Goal: Task Accomplishment & Management: Manage account settings

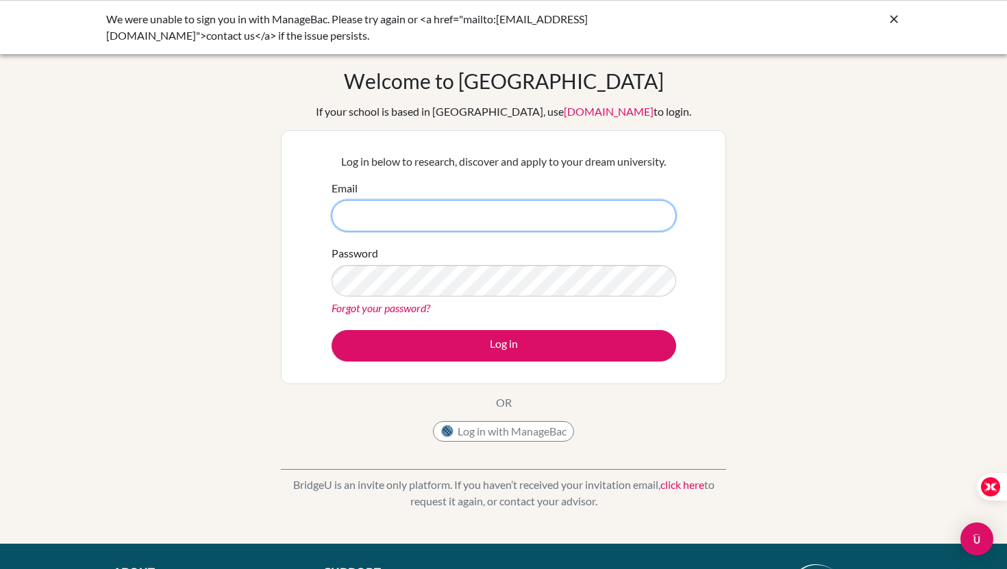
type input "[EMAIL_ADDRESS][PERSON_NAME][DOMAIN_NAME]"
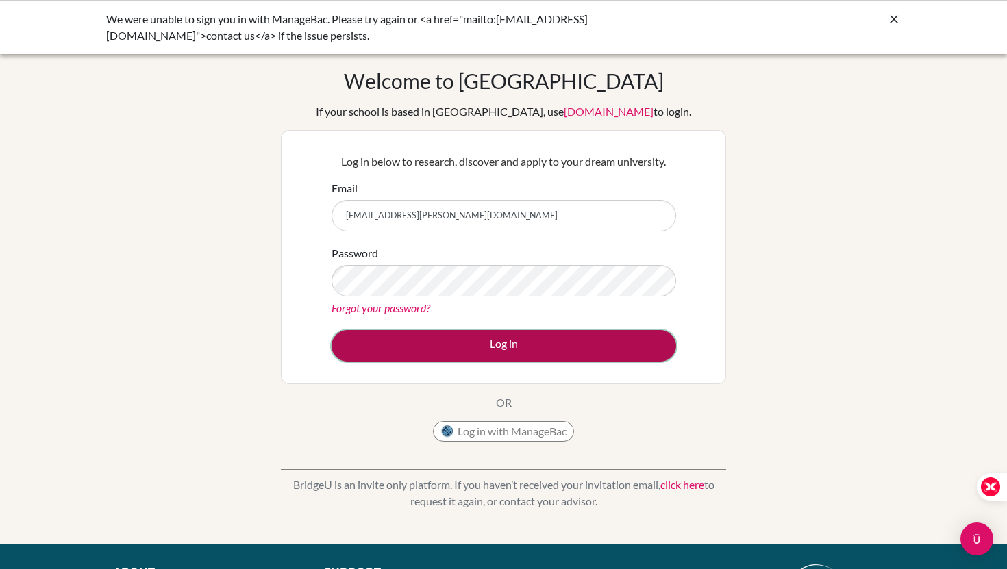
click at [552, 341] on button "Log in" at bounding box center [504, 346] width 345 height 32
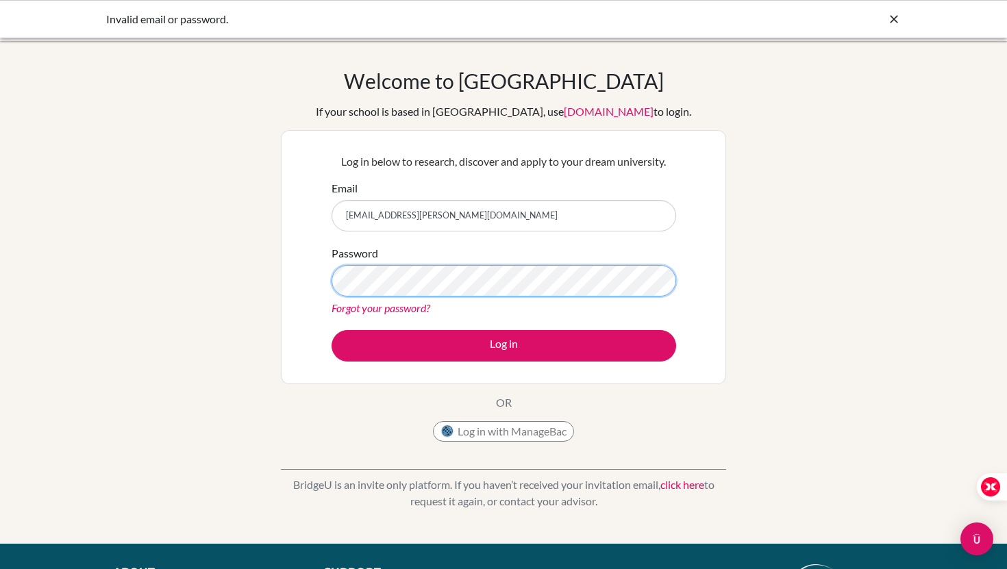
click at [332, 330] on button "Log in" at bounding box center [504, 346] width 345 height 32
